Goal: Find specific page/section: Find specific page/section

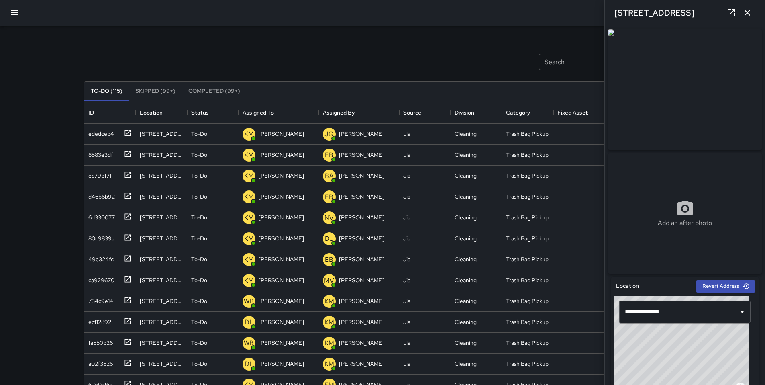
click at [242, 38] on div "Search Search New Task To-Do (115) Skipped (99+) Completed (99+) ID Location St…" at bounding box center [382, 250] width 617 height 448
click at [10, 11] on icon "button" at bounding box center [15, 13] width 10 height 10
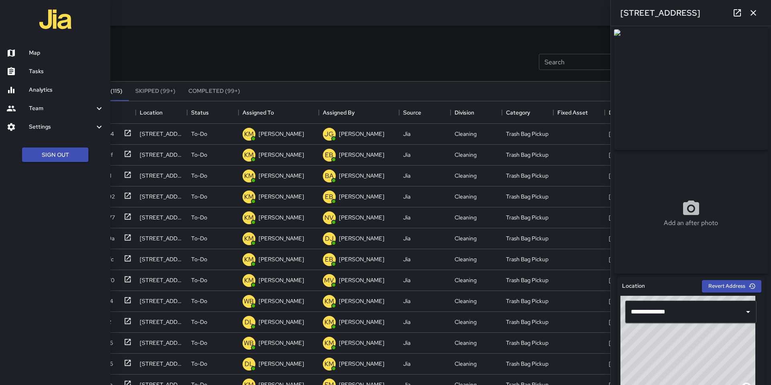
click at [41, 51] on h6 "Map" at bounding box center [66, 53] width 75 height 9
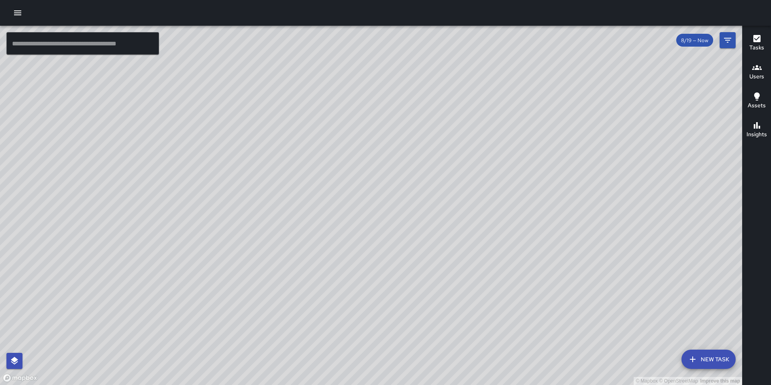
drag, startPoint x: 460, startPoint y: 178, endPoint x: 446, endPoint y: 292, distance: 114.4
click at [446, 292] on div "© Mapbox © OpenStreetMap Improve this map" at bounding box center [371, 205] width 742 height 359
drag, startPoint x: 435, startPoint y: 286, endPoint x: 432, endPoint y: 245, distance: 40.6
click at [432, 246] on div "© Mapbox © OpenStreetMap Improve this map" at bounding box center [371, 205] width 742 height 359
drag, startPoint x: 434, startPoint y: 280, endPoint x: 430, endPoint y: 236, distance: 44.3
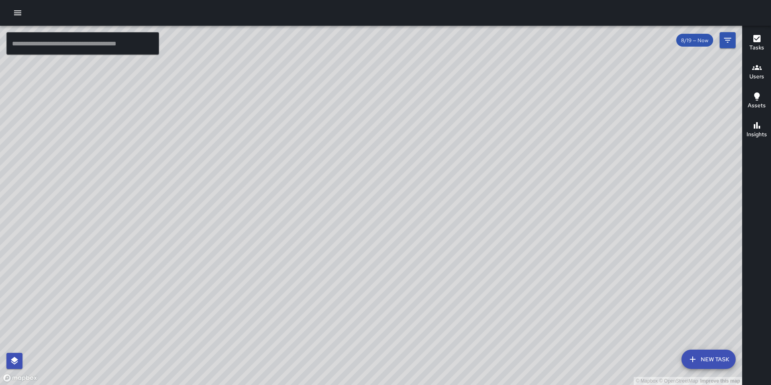
click at [431, 236] on div "© Mapbox © OpenStreetMap Improve this map" at bounding box center [371, 205] width 742 height 359
drag, startPoint x: 431, startPoint y: 276, endPoint x: 440, endPoint y: 234, distance: 42.4
click at [440, 234] on div "© Mapbox © OpenStreetMap Improve this map" at bounding box center [371, 205] width 742 height 359
drag, startPoint x: 438, startPoint y: 279, endPoint x: 451, endPoint y: 236, distance: 45.1
click at [451, 237] on div "© Mapbox © OpenStreetMap Improve this map" at bounding box center [371, 205] width 742 height 359
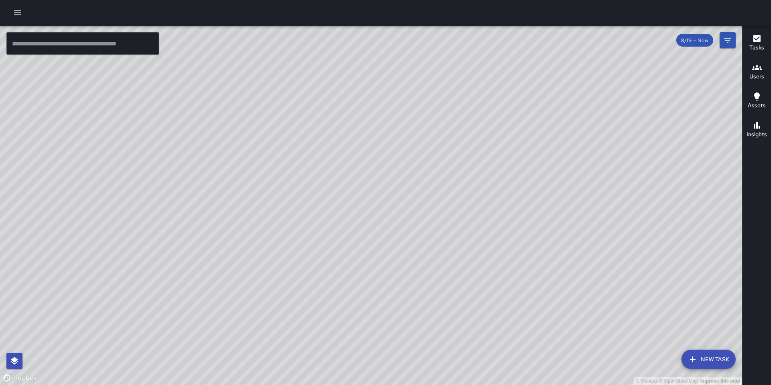
drag, startPoint x: 432, startPoint y: 293, endPoint x: 464, endPoint y: 277, distance: 35.5
click at [461, 276] on div "© Mapbox © OpenStreetMap Improve this map" at bounding box center [371, 205] width 742 height 359
drag, startPoint x: 405, startPoint y: 267, endPoint x: 446, endPoint y: 277, distance: 41.9
click at [452, 281] on div "© Mapbox © OpenStreetMap Improve this map" at bounding box center [371, 205] width 742 height 359
drag, startPoint x: 423, startPoint y: 264, endPoint x: 458, endPoint y: 282, distance: 39.5
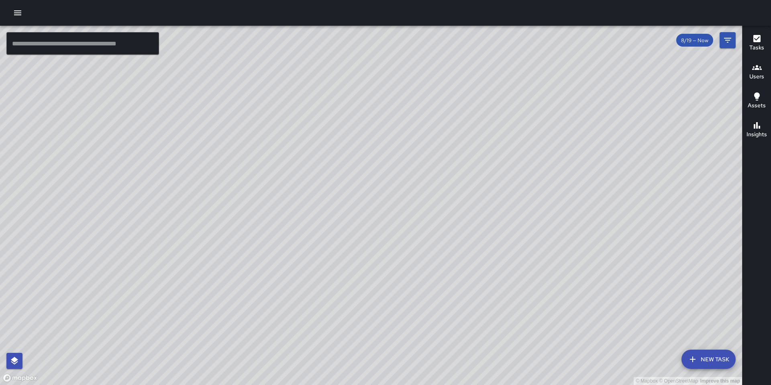
click at [464, 281] on div "© Mapbox © OpenStreetMap Improve this map" at bounding box center [371, 205] width 742 height 359
drag, startPoint x: 431, startPoint y: 283, endPoint x: 444, endPoint y: 278, distance: 14.0
click at [447, 265] on div "© Mapbox © OpenStreetMap Improve this map" at bounding box center [371, 205] width 742 height 359
drag, startPoint x: 420, startPoint y: 281, endPoint x: 440, endPoint y: 294, distance: 23.2
click at [439, 294] on div "© Mapbox © OpenStreetMap Improve this map" at bounding box center [371, 205] width 742 height 359
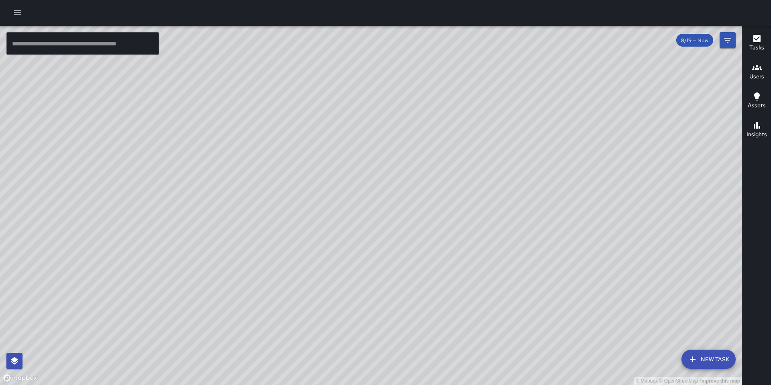
drag, startPoint x: 442, startPoint y: 269, endPoint x: 441, endPoint y: 300, distance: 31.3
click at [441, 301] on div "© Mapbox © OpenStreetMap Improve this map" at bounding box center [371, 205] width 742 height 359
click at [462, 272] on div "© Mapbox © OpenStreetMap Improve this map" at bounding box center [371, 205] width 742 height 359
click at [584, 42] on span "8/19 — Now" at bounding box center [694, 40] width 37 height 7
click at [584, 39] on button "Filters" at bounding box center [727, 40] width 16 height 16
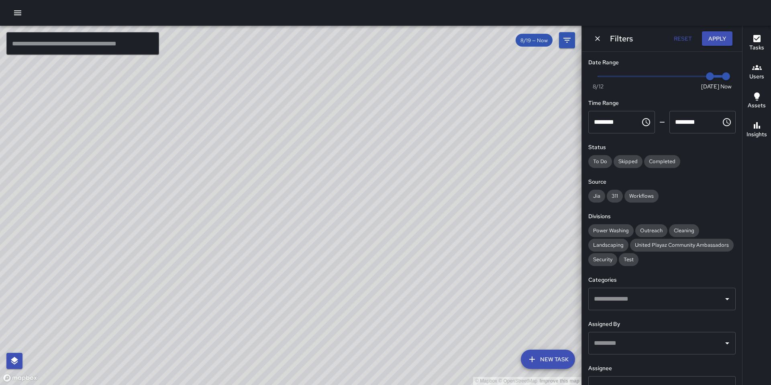
click at [233, 55] on div "© Mapbox © OpenStreetMap Improve this map" at bounding box center [290, 205] width 581 height 359
drag, startPoint x: 414, startPoint y: 191, endPoint x: 367, endPoint y: 260, distance: 83.8
click at [363, 271] on div "© Mapbox © OpenStreetMap Improve this map" at bounding box center [290, 205] width 581 height 359
click at [16, 12] on icon "button" at bounding box center [18, 13] width 10 height 10
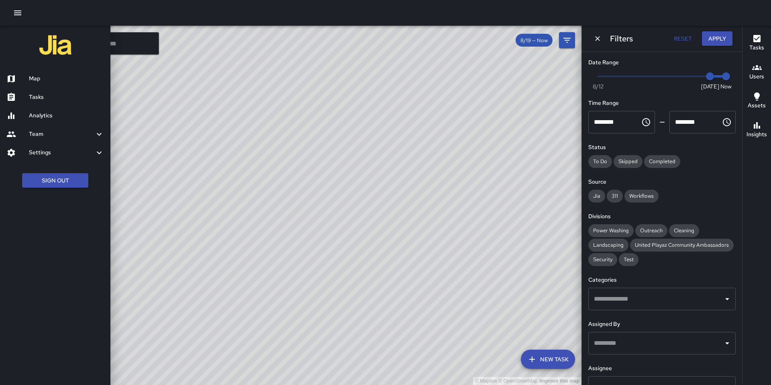
click at [485, 131] on div at bounding box center [385, 192] width 771 height 385
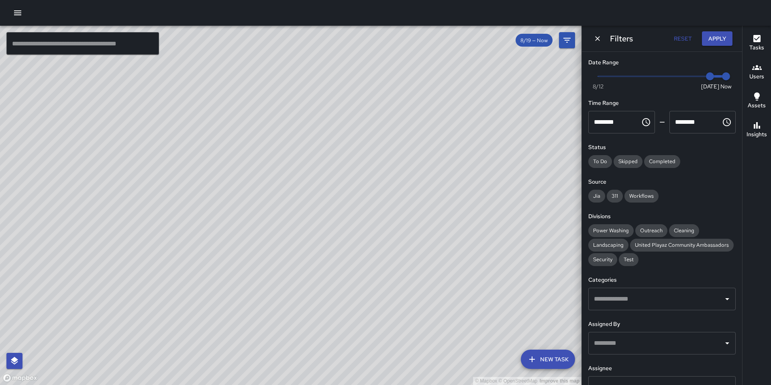
click at [486, 131] on div "© Mapbox © OpenStreetMap Improve this map" at bounding box center [290, 205] width 581 height 359
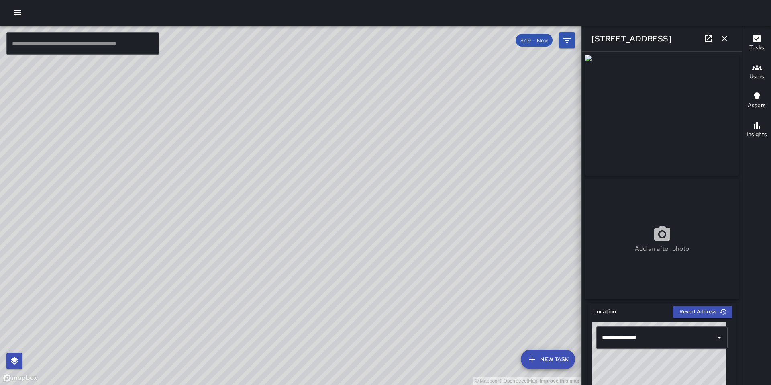
click at [345, 247] on div "© Mapbox © OpenStreetMap Improve this map DL [PERSON_NAME] [STREET_ADDRESS] Cre…" at bounding box center [290, 205] width 581 height 359
click at [291, 162] on div "© Mapbox © OpenStreetMap Improve this map [GEOGRAPHIC_DATA][PERSON_NAME] [STREE…" at bounding box center [290, 205] width 581 height 359
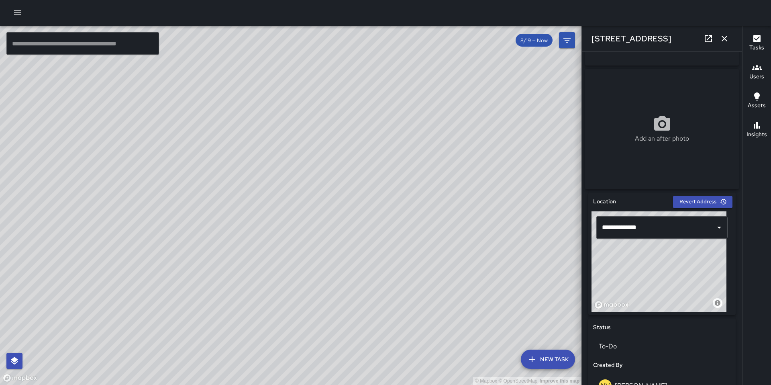
scroll to position [252, 0]
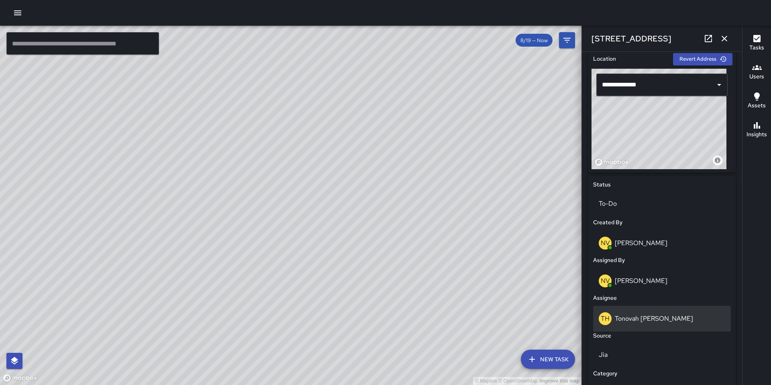
click at [584, 320] on p "Tonovah [PERSON_NAME]" at bounding box center [654, 318] width 78 height 8
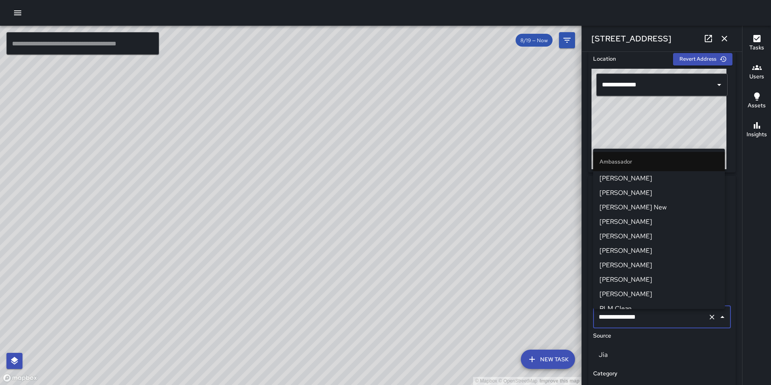
scroll to position [532, 0]
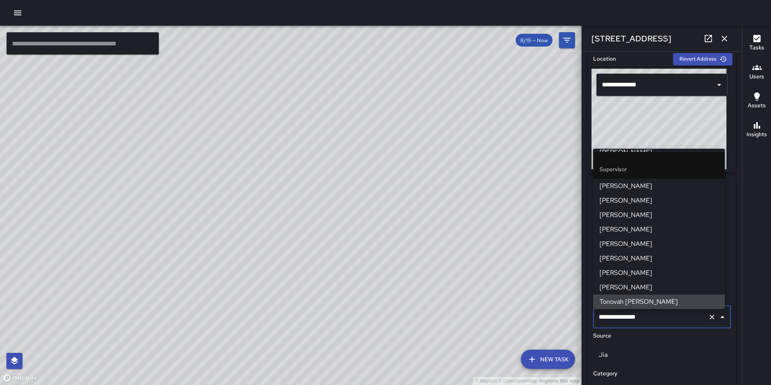
drag, startPoint x: 663, startPoint y: 321, endPoint x: 585, endPoint y: 323, distance: 77.5
click at [580, 320] on div "© Mapbox © OpenStreetMap Improve this map ​ New Task 8/19 — Now Map Layers Task…" at bounding box center [385, 205] width 771 height 359
drag, startPoint x: 632, startPoint y: 316, endPoint x: 570, endPoint y: 316, distance: 62.2
click at [570, 316] on div "© Mapbox © OpenStreetMap Improve this map ​ New Task 8/19 — Now Map Layers Task…" at bounding box center [385, 205] width 771 height 359
click at [584, 319] on input "**********" at bounding box center [650, 316] width 108 height 15
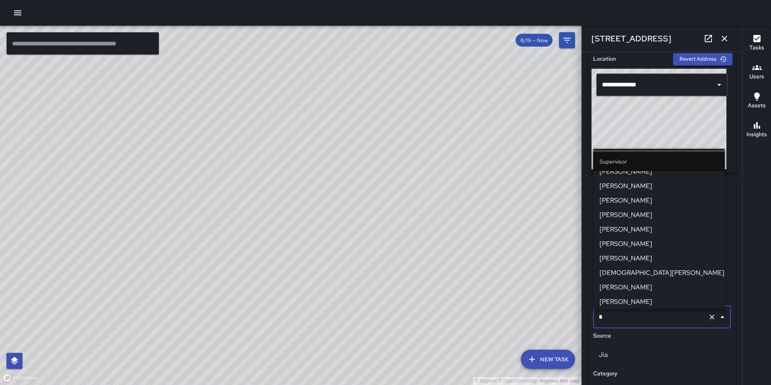
type input "**"
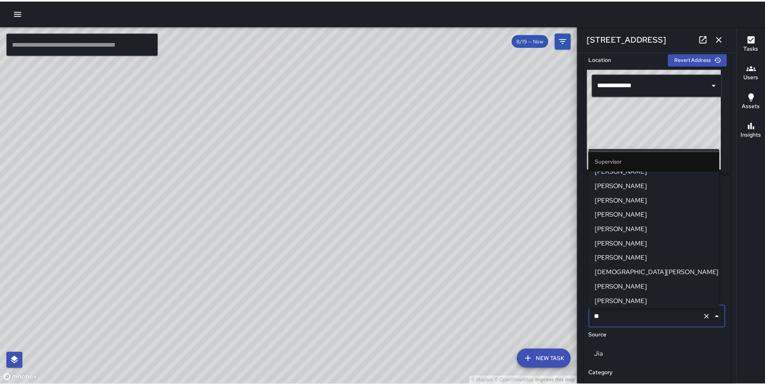
scroll to position [0, 0]
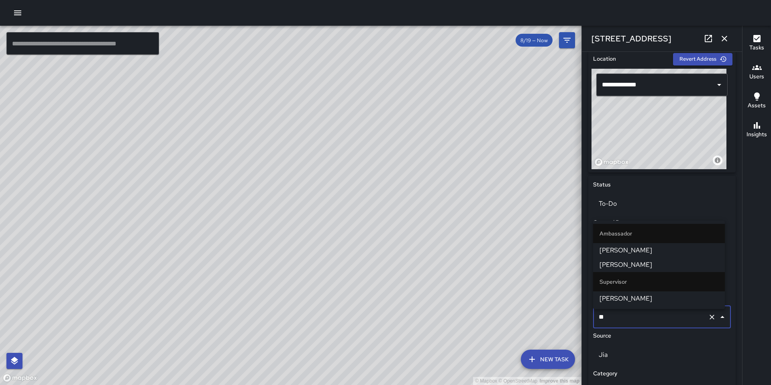
drag, startPoint x: 649, startPoint y: 319, endPoint x: 593, endPoint y: 314, distance: 56.0
click at [584, 314] on div "** ​" at bounding box center [662, 316] width 138 height 22
click at [584, 303] on li "[PERSON_NAME]" at bounding box center [659, 298] width 132 height 14
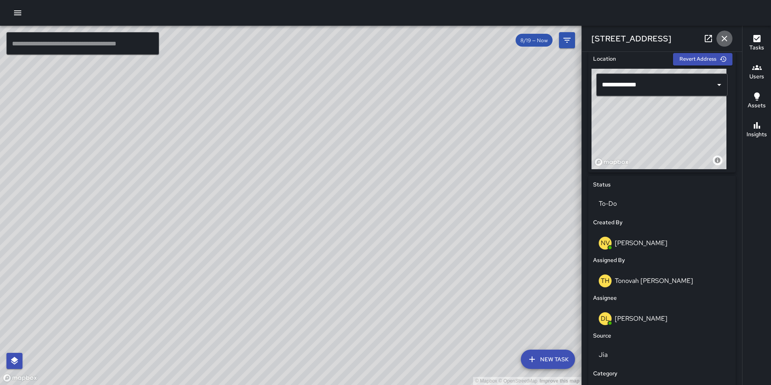
click at [584, 39] on icon "button" at bounding box center [724, 39] width 10 height 10
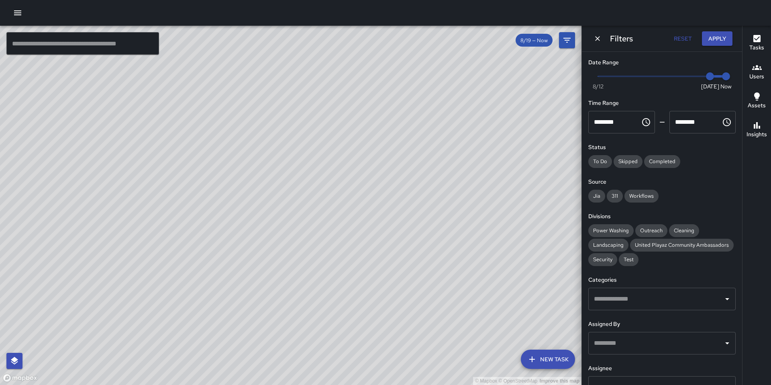
click at [289, 207] on div "© Mapbox © OpenStreetMap Improve this map DL [PERSON_NAME] [STREET_ADDRESS] Cre…" at bounding box center [290, 205] width 581 height 359
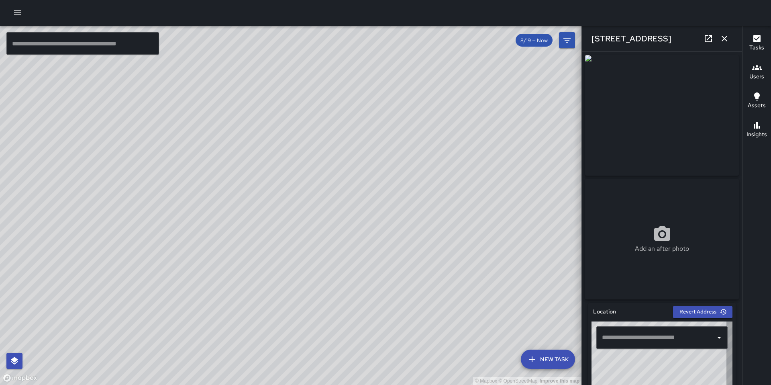
type input "**********"
click at [584, 39] on icon "button" at bounding box center [724, 39] width 10 height 10
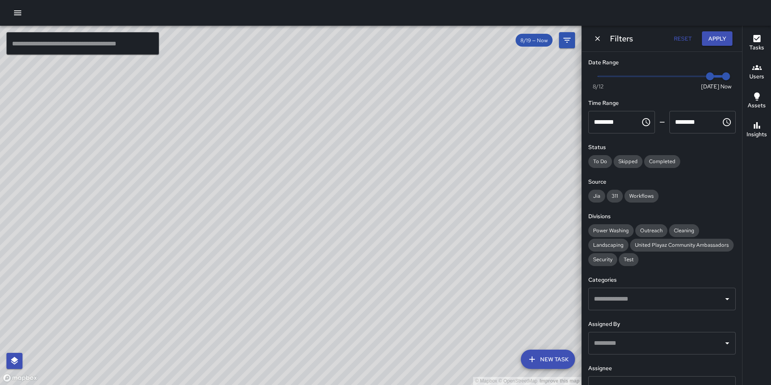
click at [584, 35] on icon "Dismiss" at bounding box center [597, 39] width 8 height 8
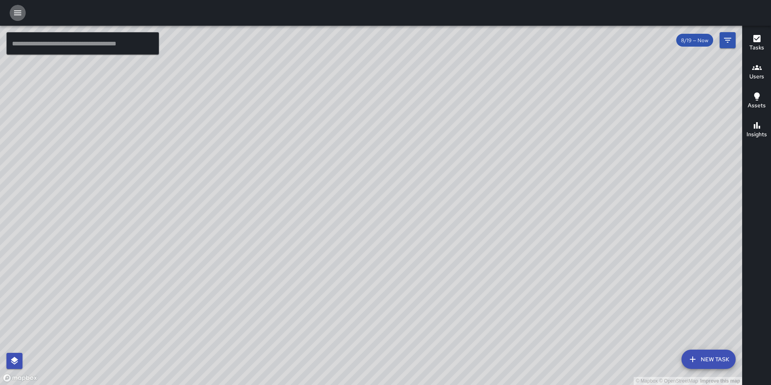
click at [12, 11] on button "button" at bounding box center [18, 13] width 16 height 16
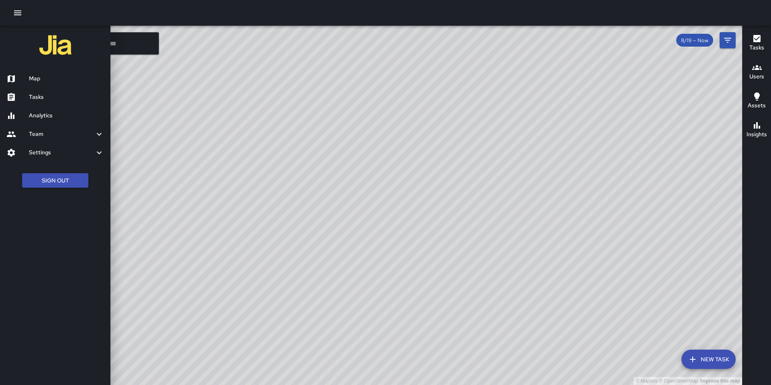
click at [50, 100] on h6 "Tasks" at bounding box center [66, 97] width 75 height 9
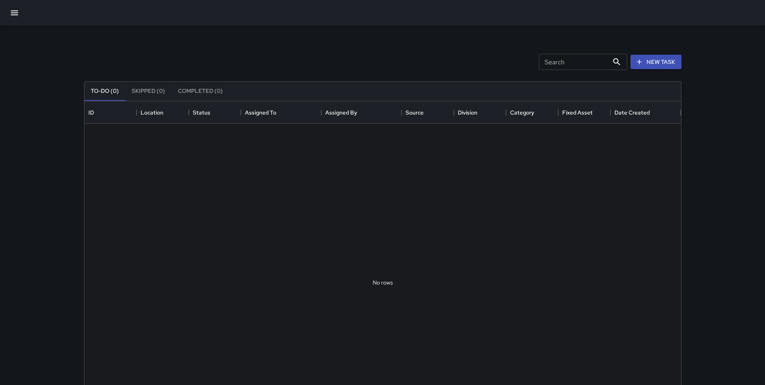
scroll to position [334, 590]
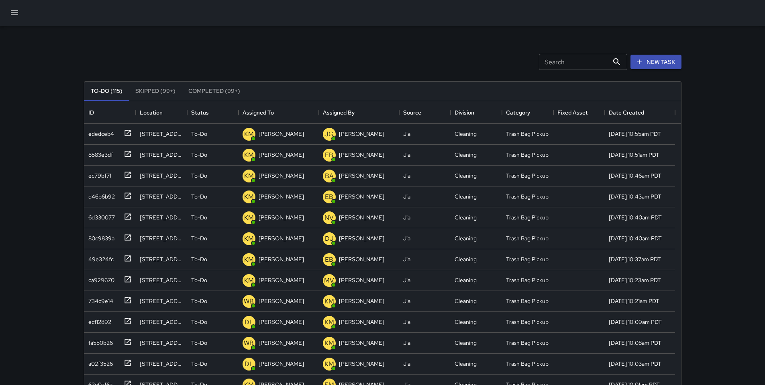
click at [546, 63] on input "Search" at bounding box center [574, 62] width 70 height 16
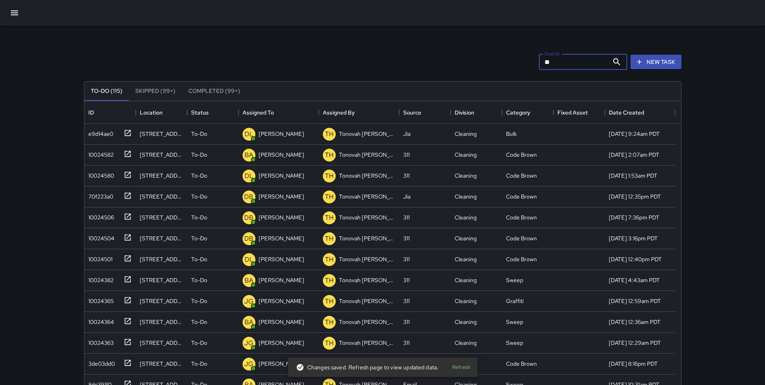
type input "*"
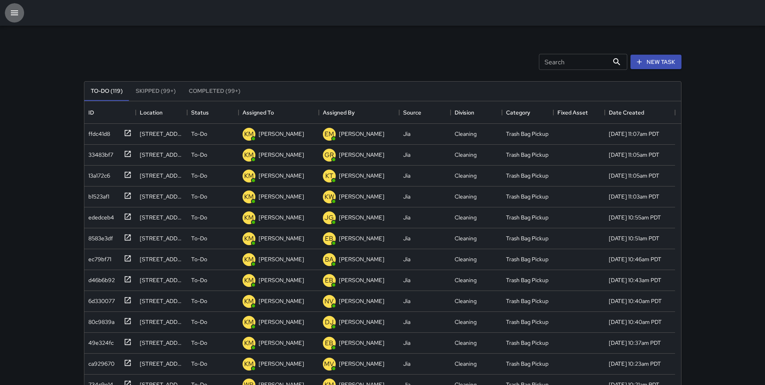
click at [21, 15] on button "button" at bounding box center [14, 12] width 19 height 19
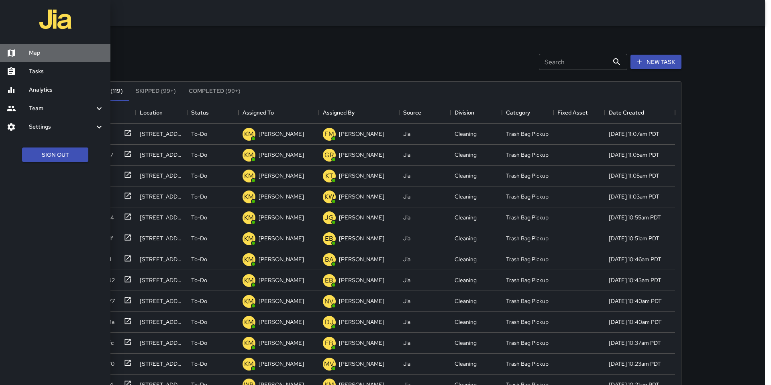
click at [33, 56] on h6 "Map" at bounding box center [66, 53] width 75 height 9
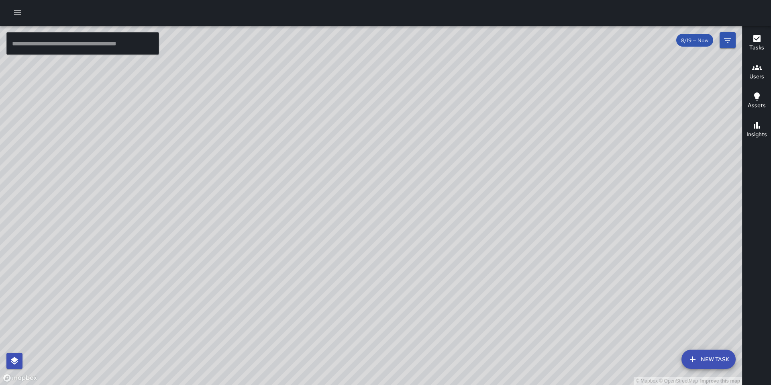
click at [584, 122] on icon "button" at bounding box center [757, 125] width 10 height 10
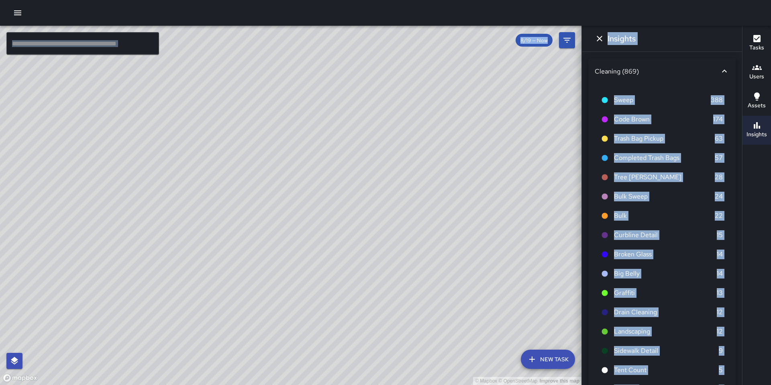
drag, startPoint x: 651, startPoint y: 359, endPoint x: 582, endPoint y: 0, distance: 365.8
click at [582, 0] on div "© Mapbox © OpenStreetMap Improve this map ​ New Task 8/19 — Now Map Layers Task…" at bounding box center [385, 192] width 771 height 385
copy div "​ Lor Ipsu 6/97 — Dol Sit Ametco Adipi Elits Doeius Temporin Utlabor Etdol Magn…"
